Goal: Navigation & Orientation: Find specific page/section

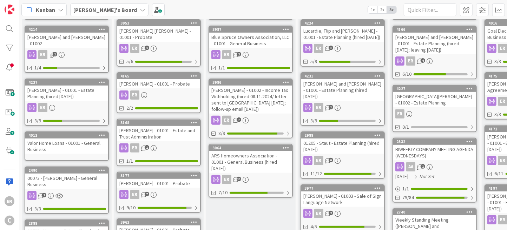
scroll to position [141, 0]
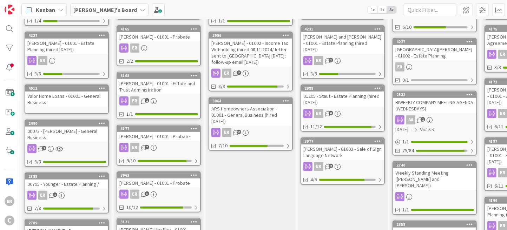
click at [351, 109] on div "ER 6" at bounding box center [342, 113] width 83 height 9
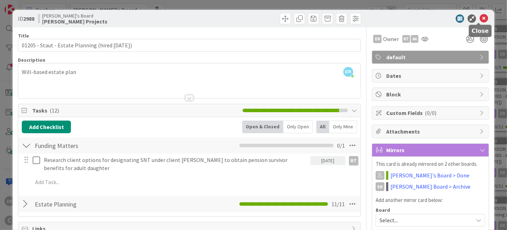
click at [480, 15] on icon at bounding box center [484, 18] width 8 height 8
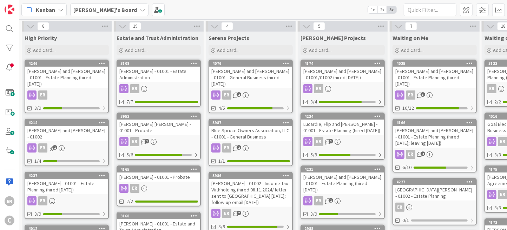
click at [369, 138] on div "ER 3" at bounding box center [342, 141] width 83 height 9
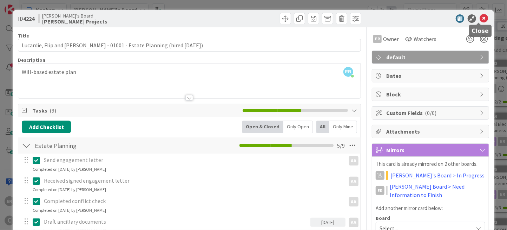
click at [480, 20] on icon at bounding box center [484, 18] width 8 height 8
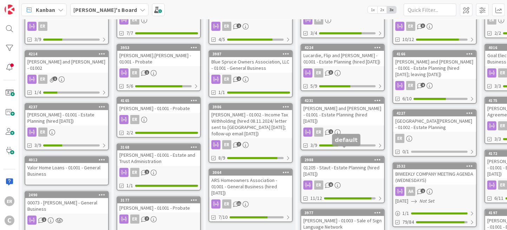
scroll to position [70, 0]
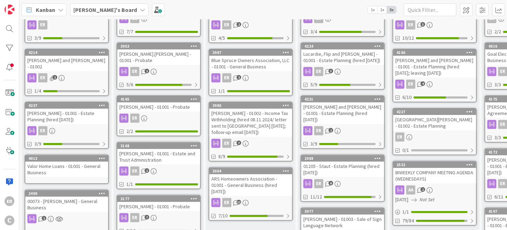
click at [339, 113] on div "[PERSON_NAME] and [PERSON_NAME] - 01001 - Estate Planning (hired [DATE])" at bounding box center [342, 114] width 83 height 22
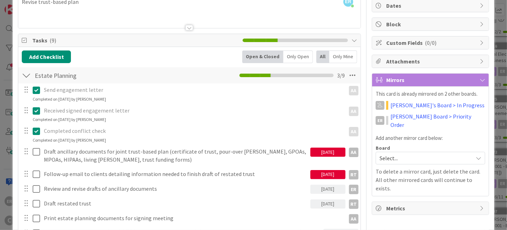
scroll to position [105, 0]
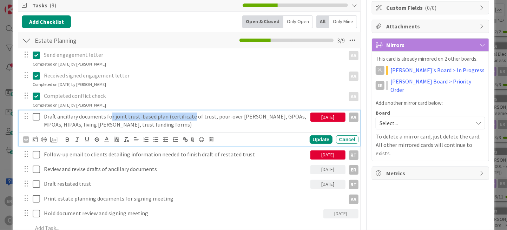
drag, startPoint x: 111, startPoint y: 116, endPoint x: 189, endPoint y: 116, distance: 78.3
click at [189, 116] on p "Draft ancillary documents for joint trust-based plan (certificate of trust, pou…" at bounding box center [175, 121] width 263 height 16
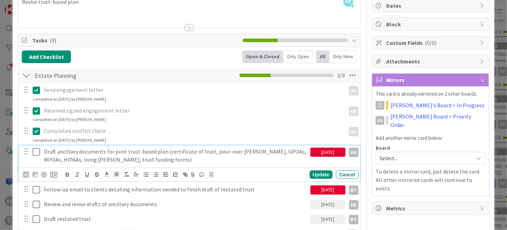
scroll to position [0, 0]
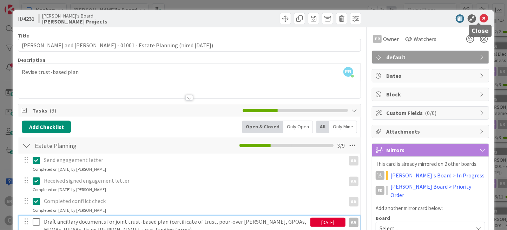
click at [480, 21] on icon at bounding box center [484, 18] width 8 height 8
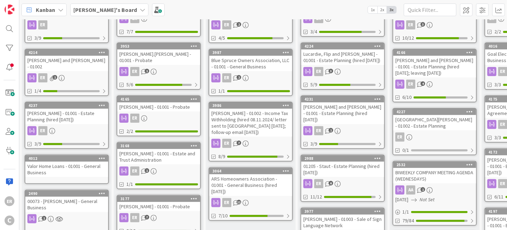
click at [355, 116] on div "[PERSON_NAME] and [PERSON_NAME] - 01001 - Estate Planning (hired [DATE])" at bounding box center [342, 114] width 83 height 22
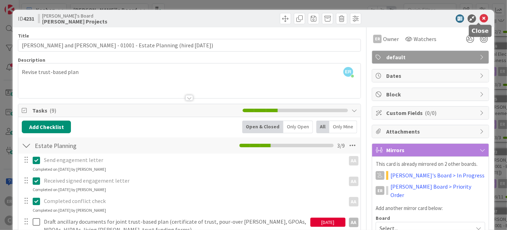
click at [480, 22] on icon at bounding box center [484, 18] width 8 height 8
